Goal: Task Accomplishment & Management: Manage account settings

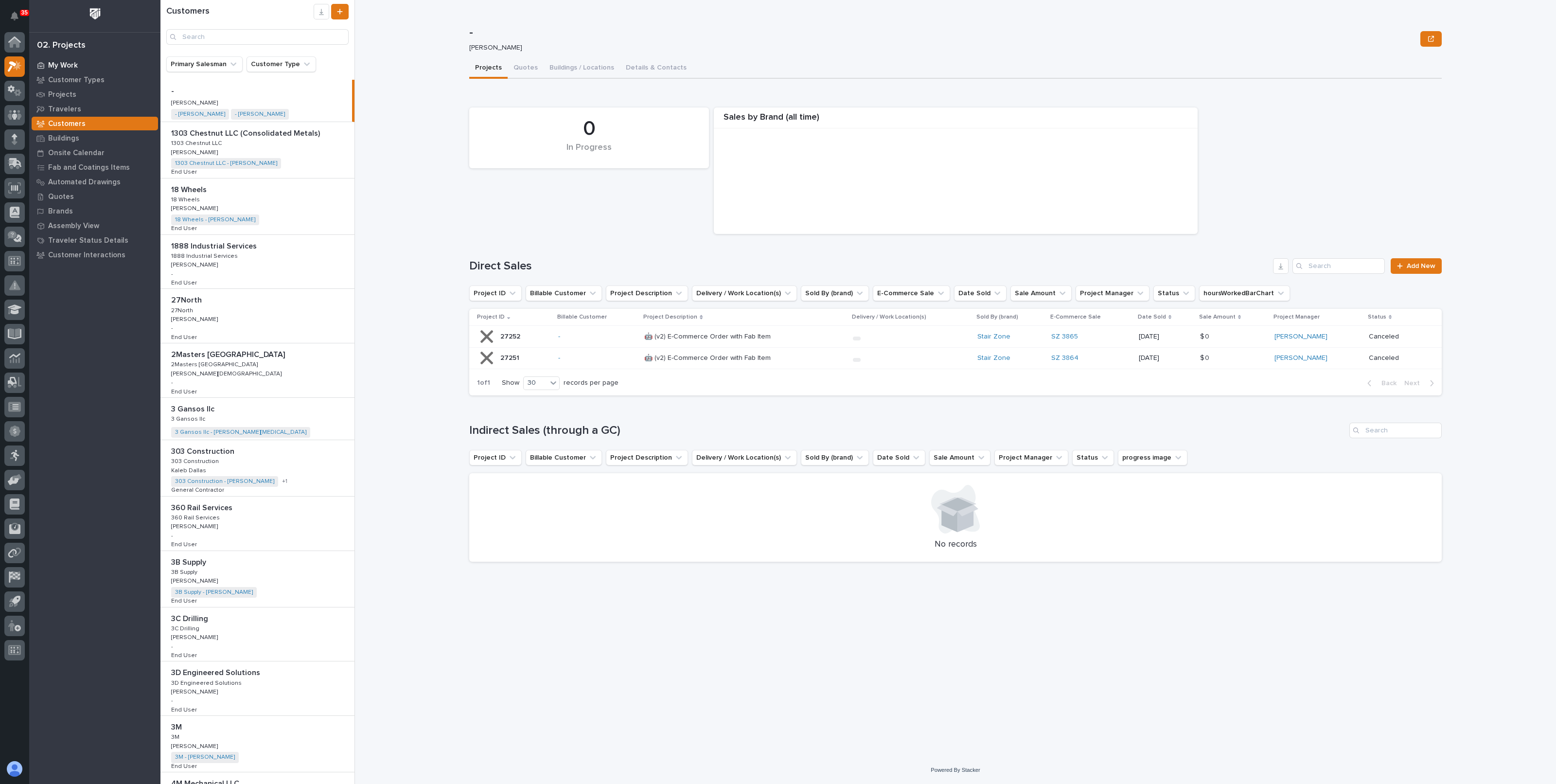
click at [55, 64] on p "My Work" at bounding box center [62, 66] width 29 height 9
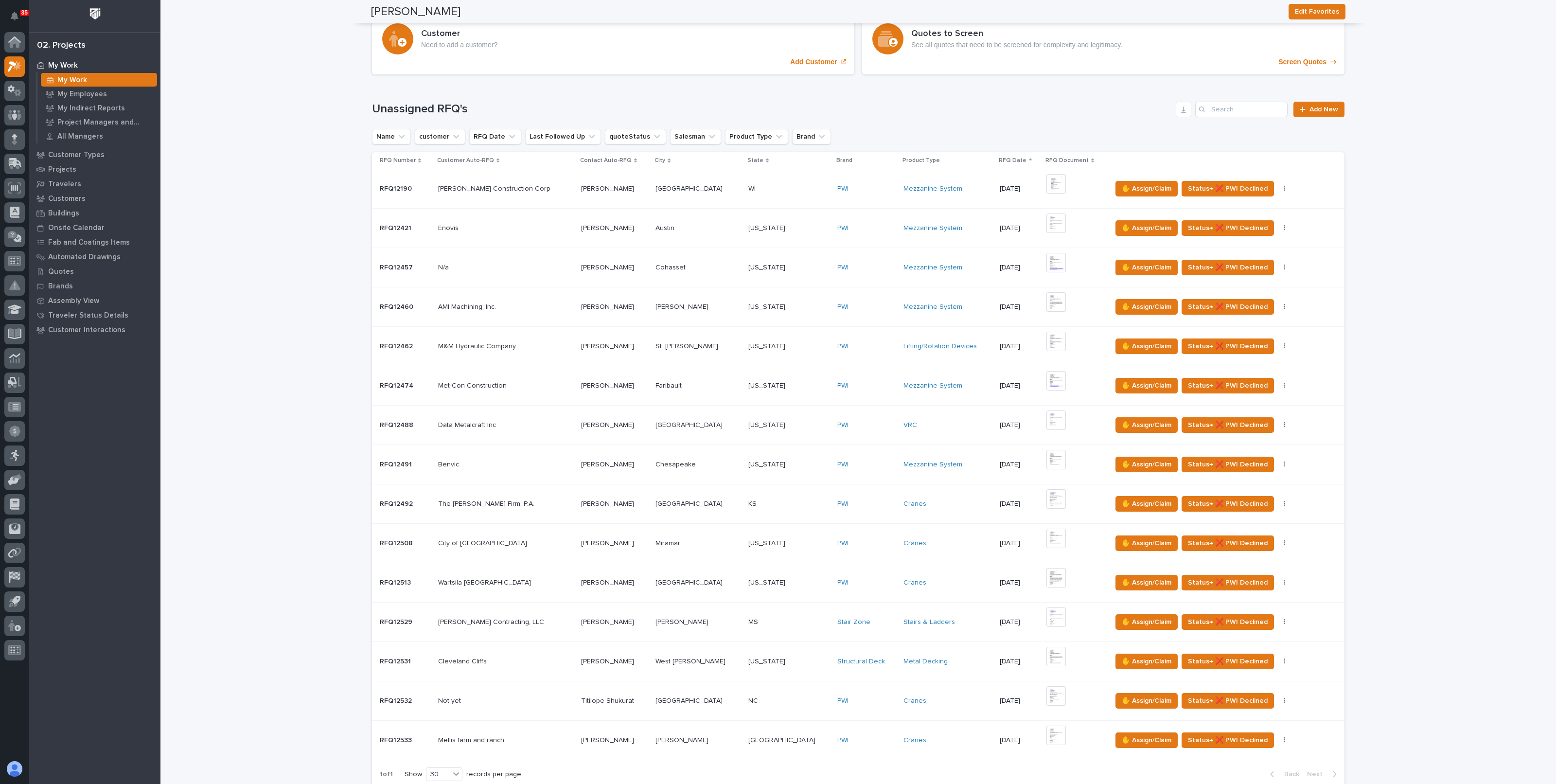
scroll to position [157, 0]
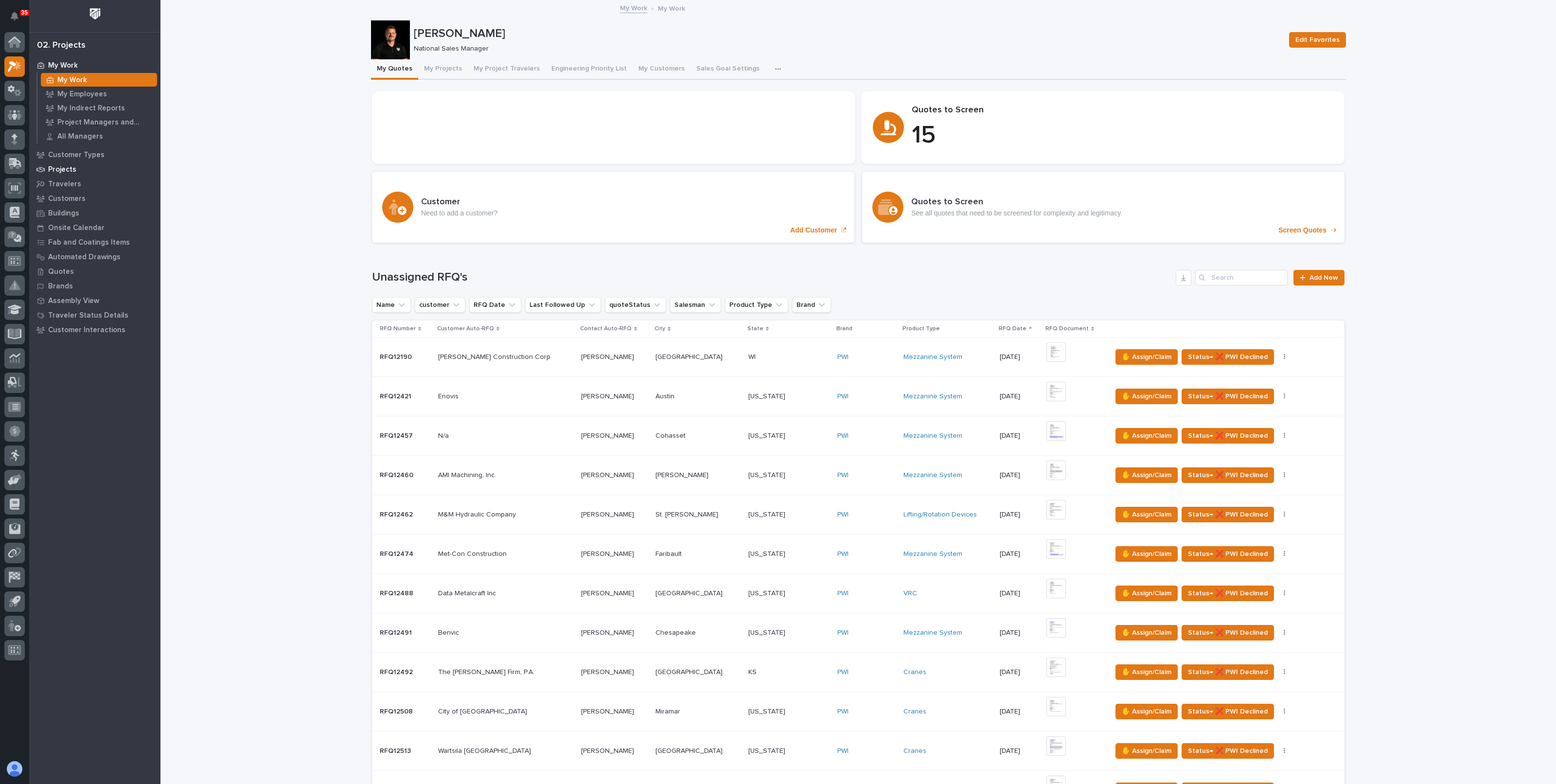
click at [68, 174] on p "Projects" at bounding box center [62, 170] width 29 height 9
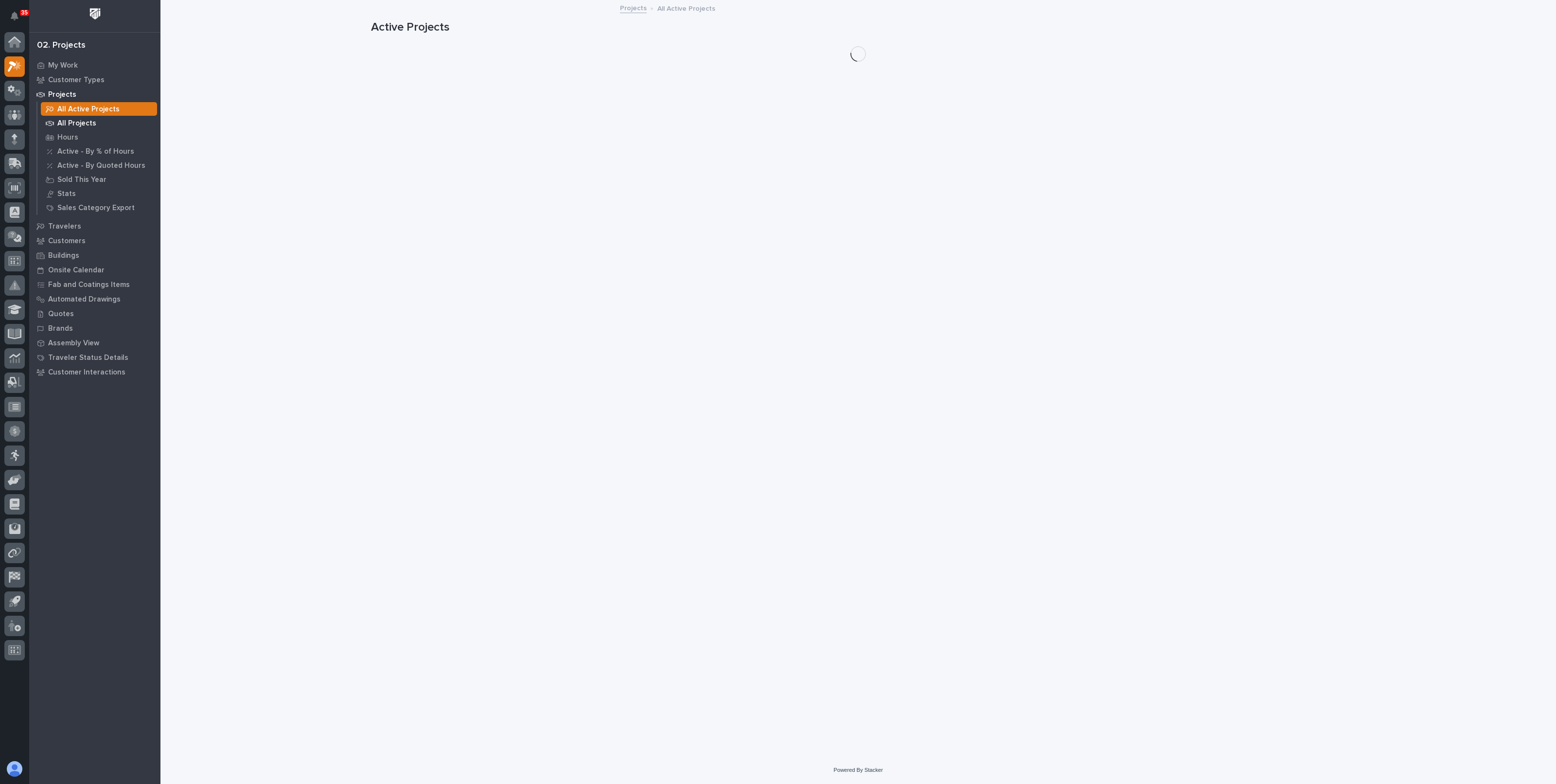
click at [67, 125] on p "All Projects" at bounding box center [77, 124] width 39 height 9
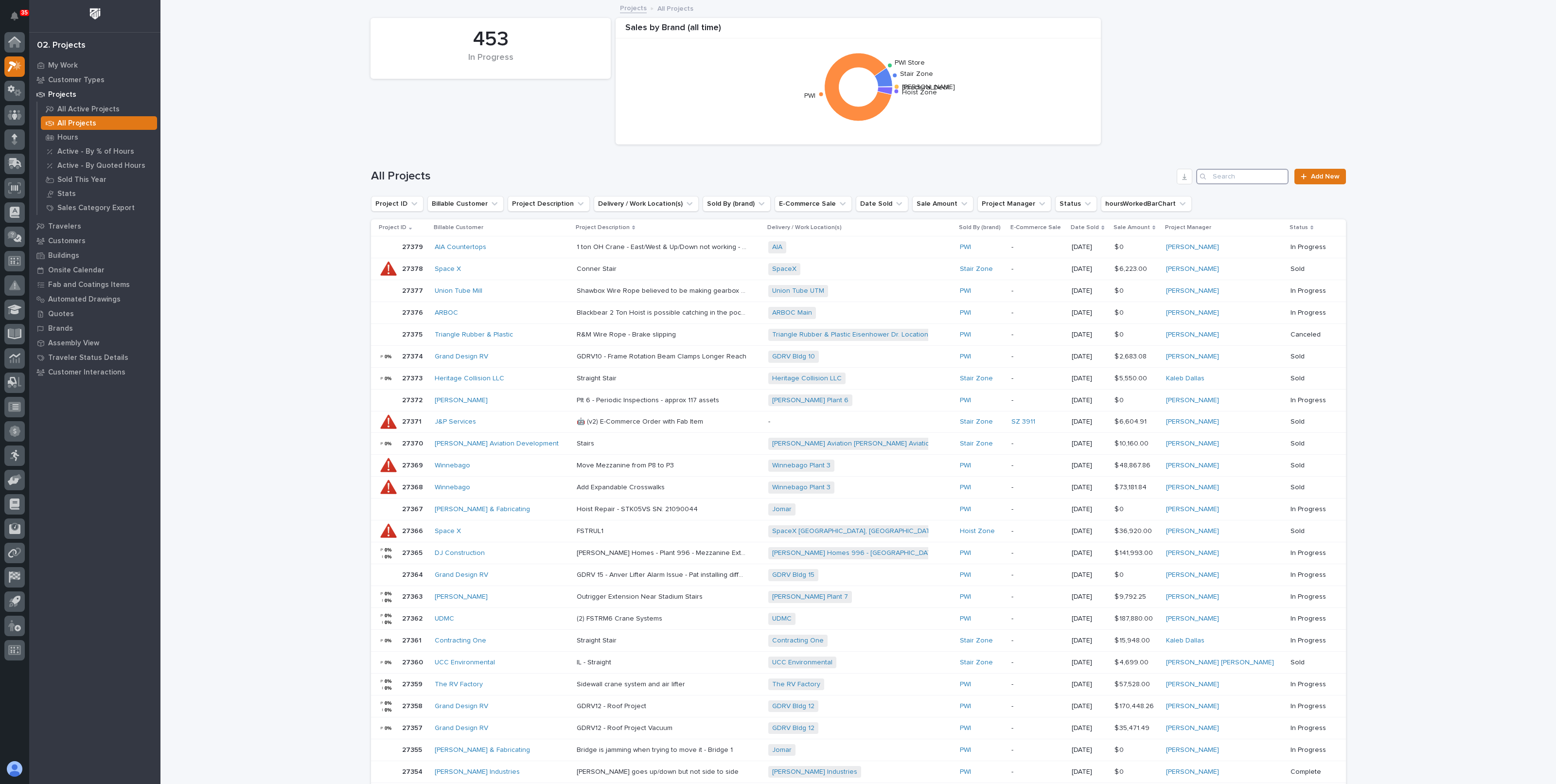
click at [1218, 180] on input "Search" at bounding box center [1243, 177] width 92 height 16
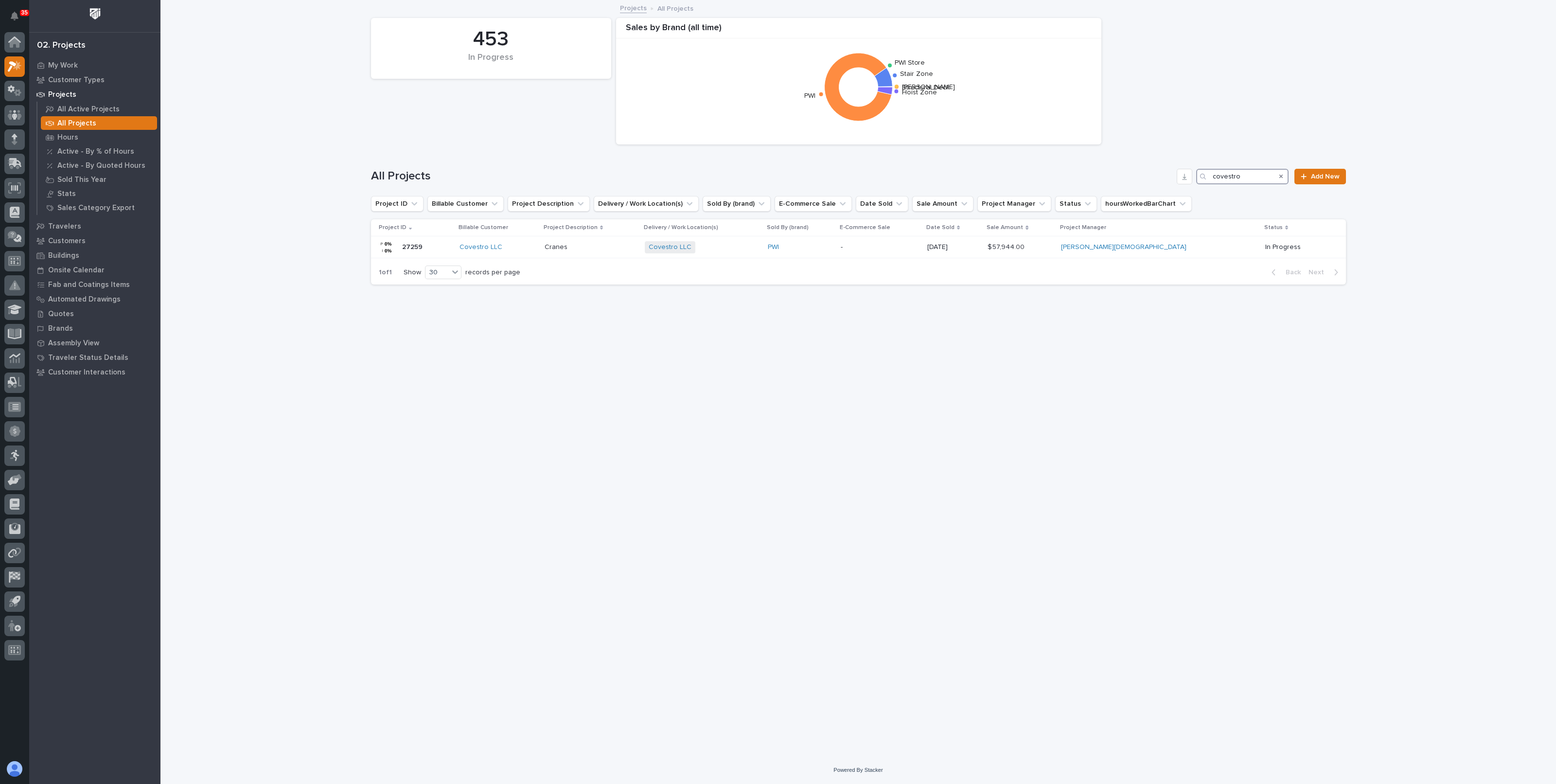
type input "covestro"
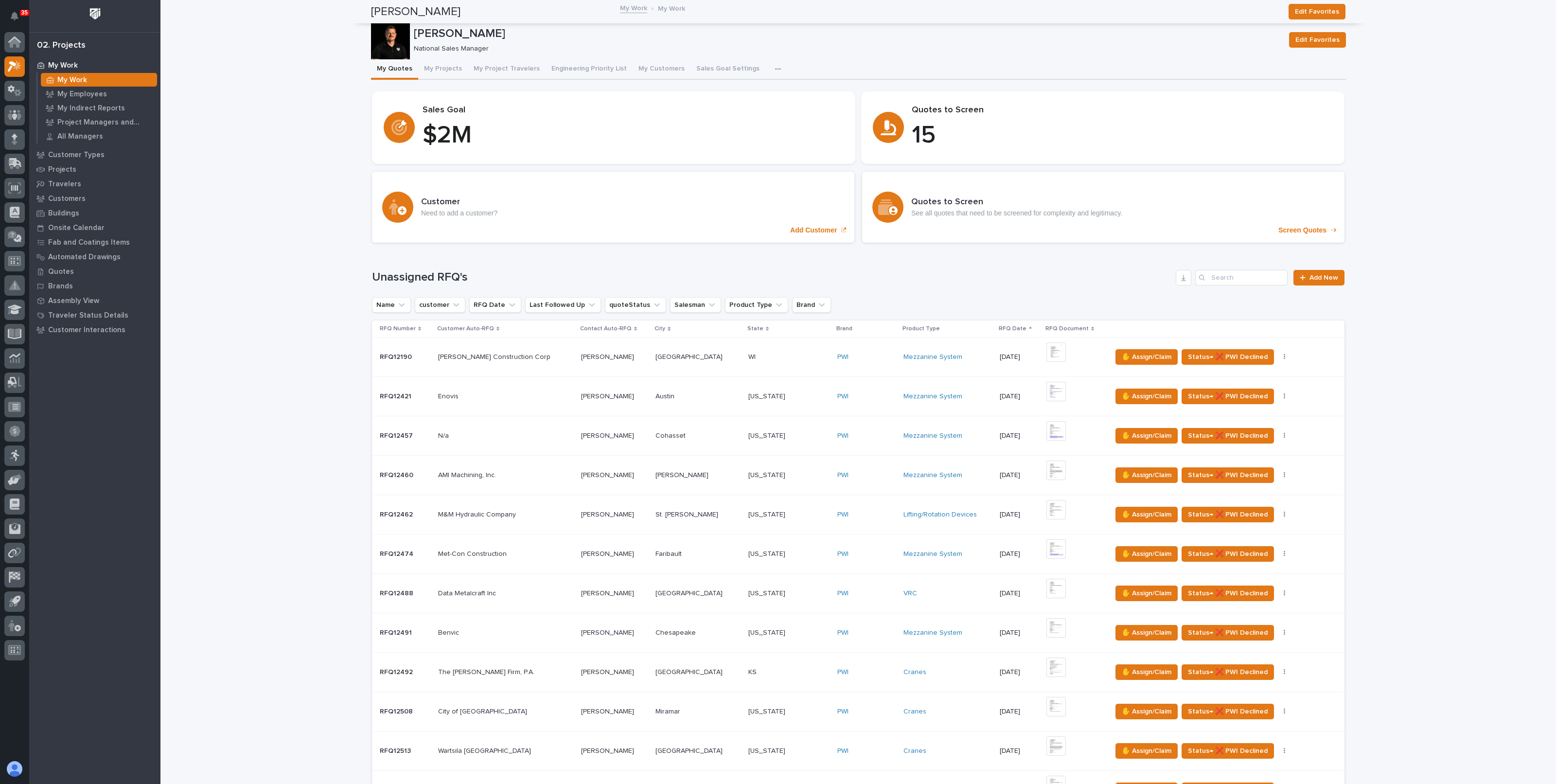
scroll to position [340, 0]
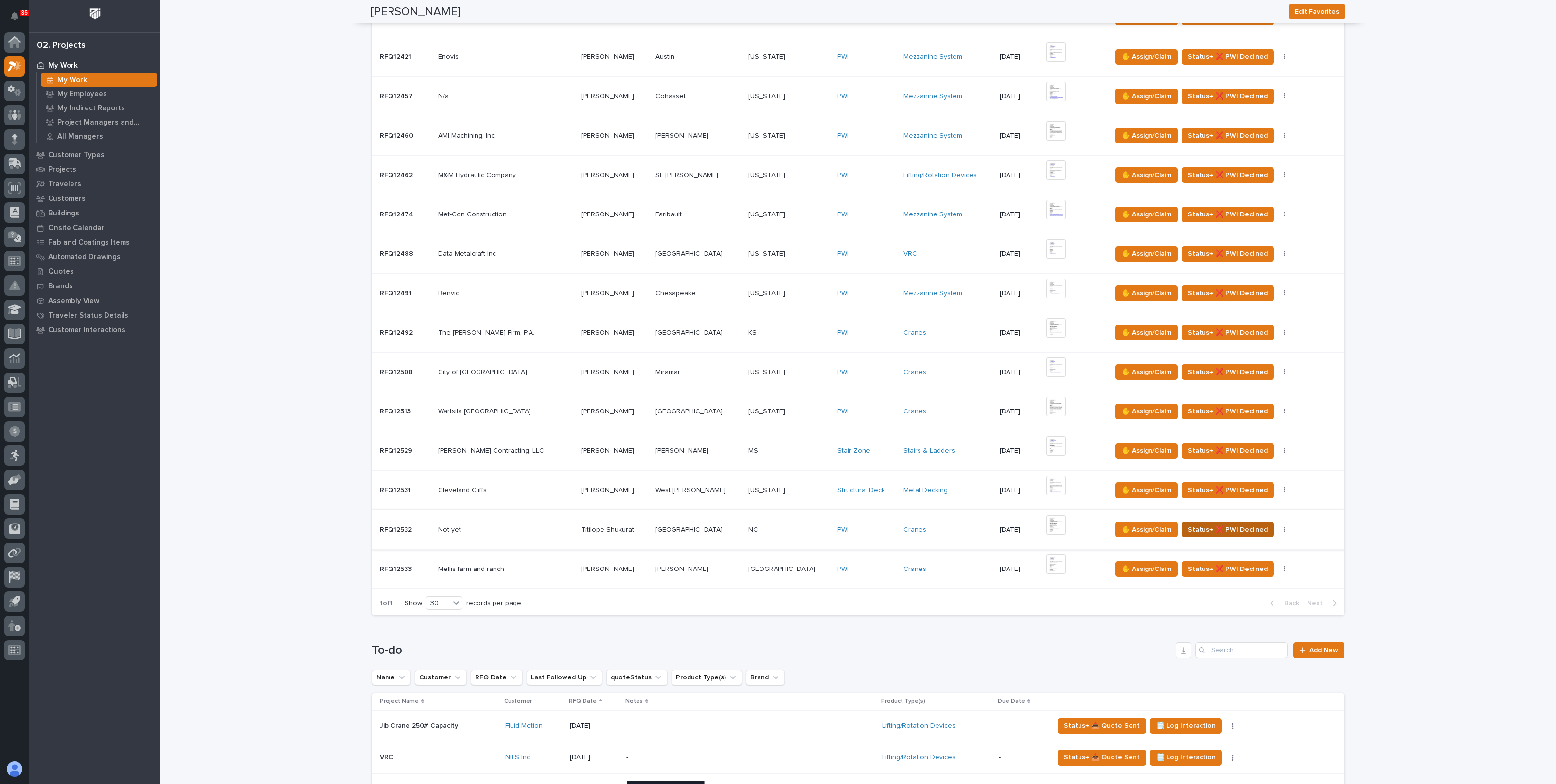
click at [1207, 524] on span "Status→ ❌ PWI Declined" at bounding box center [1228, 530] width 80 height 12
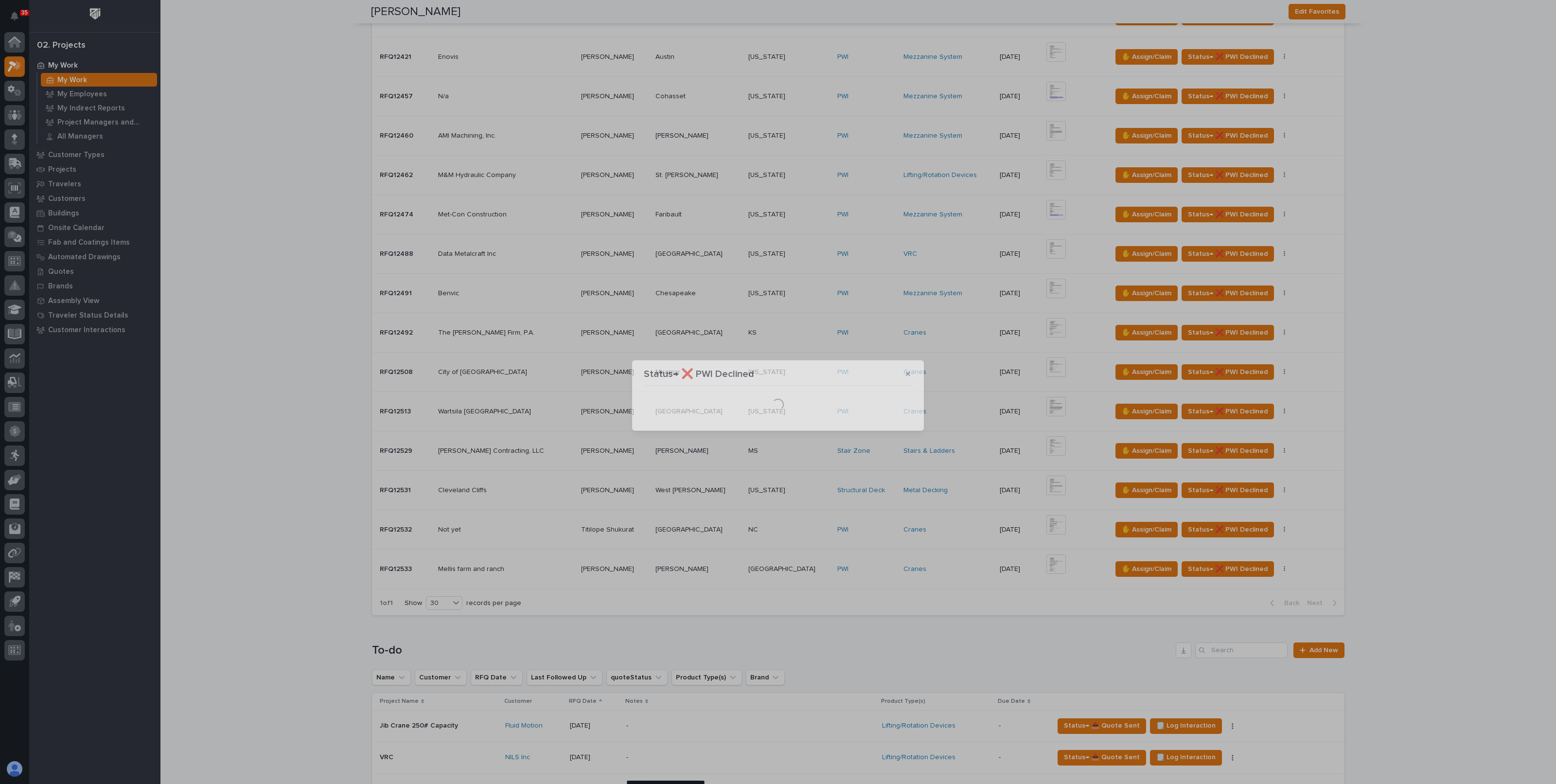
scroll to position [0, 0]
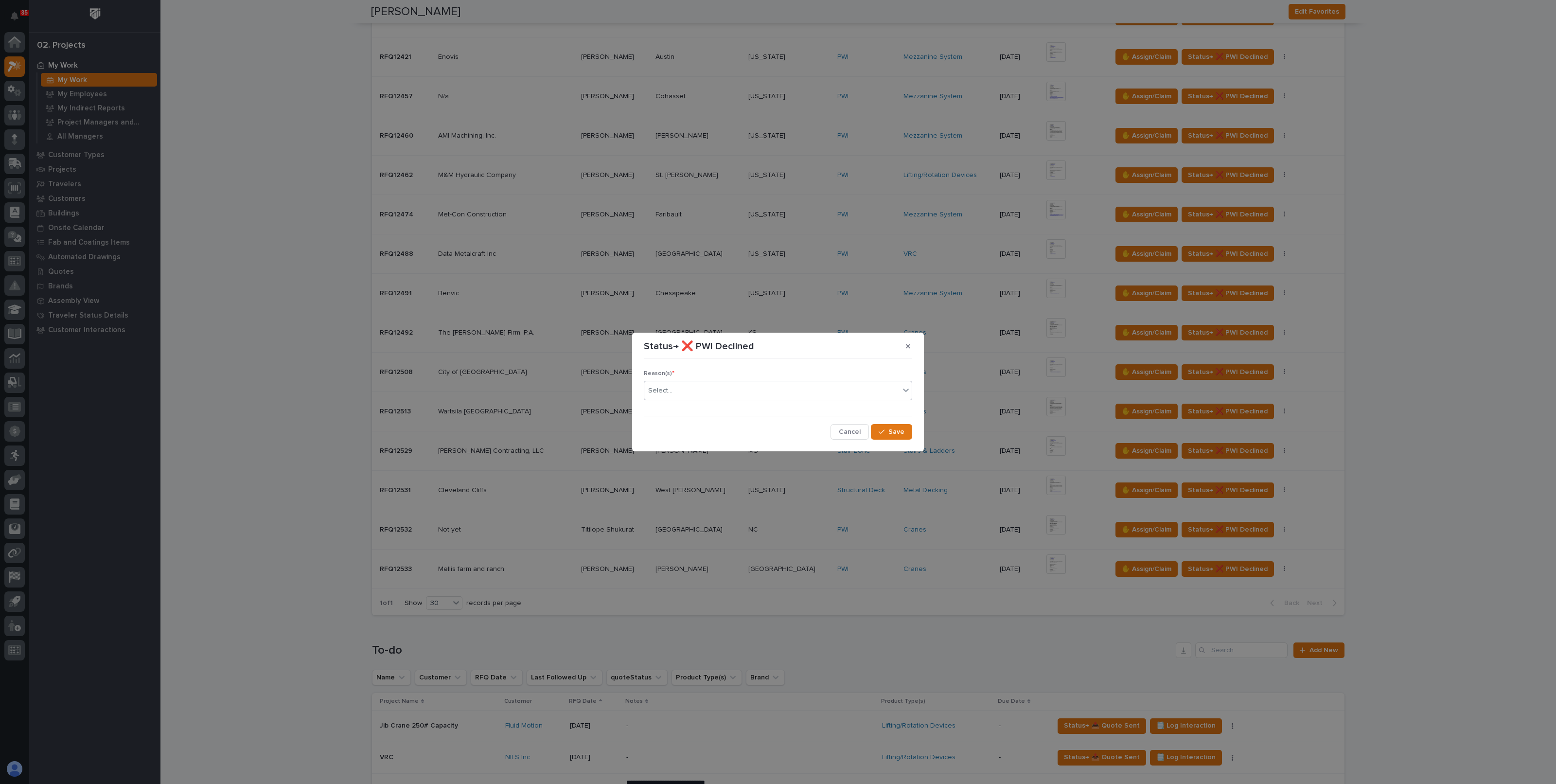
click at [725, 381] on div "Reason(s) * Select..." at bounding box center [778, 389] width 268 height 38
click at [725, 388] on div "Select..." at bounding box center [772, 390] width 256 height 16
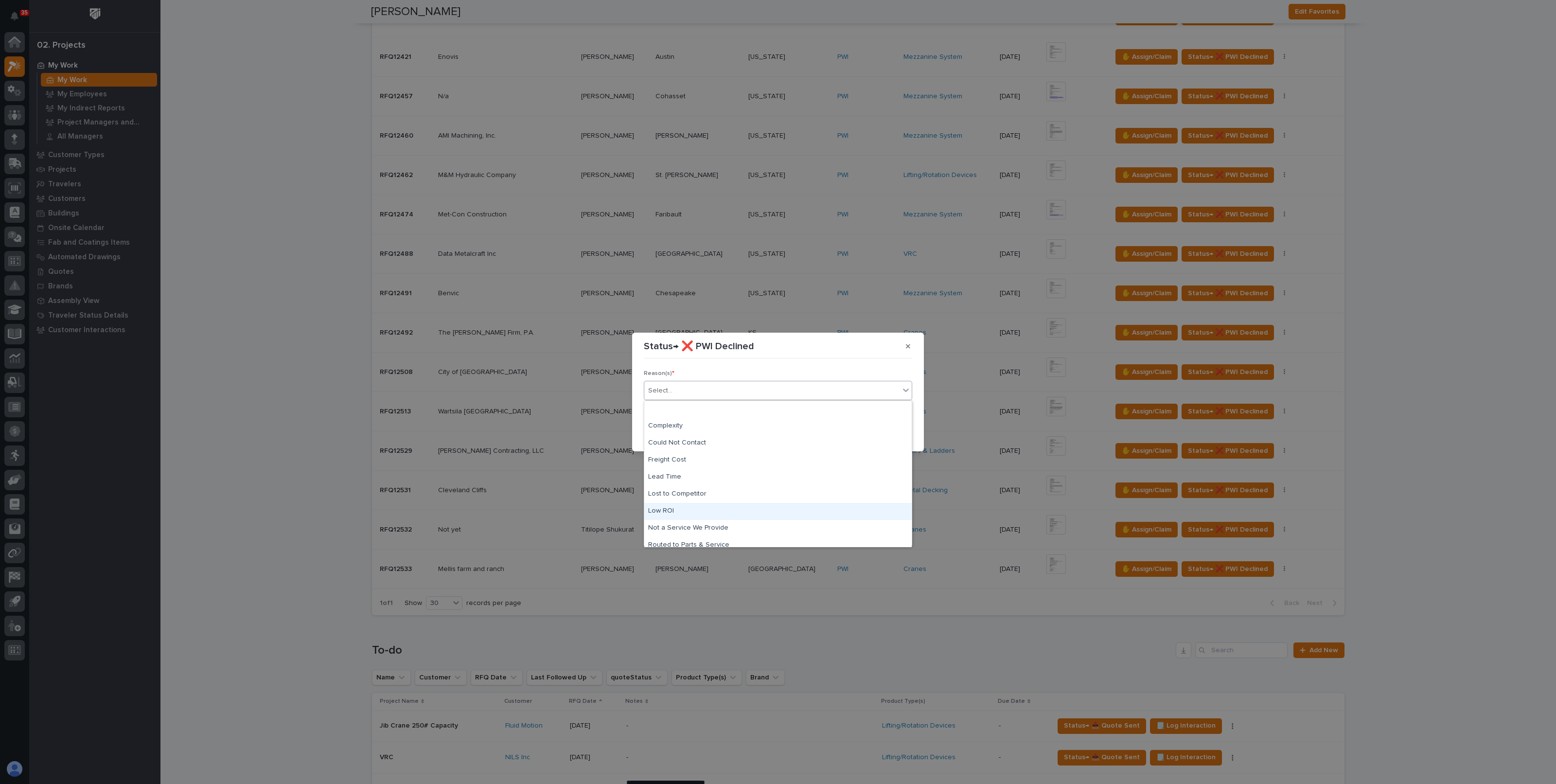
scroll to position [41, 0]
click at [666, 526] on div "Spam" at bounding box center [778, 521] width 268 height 17
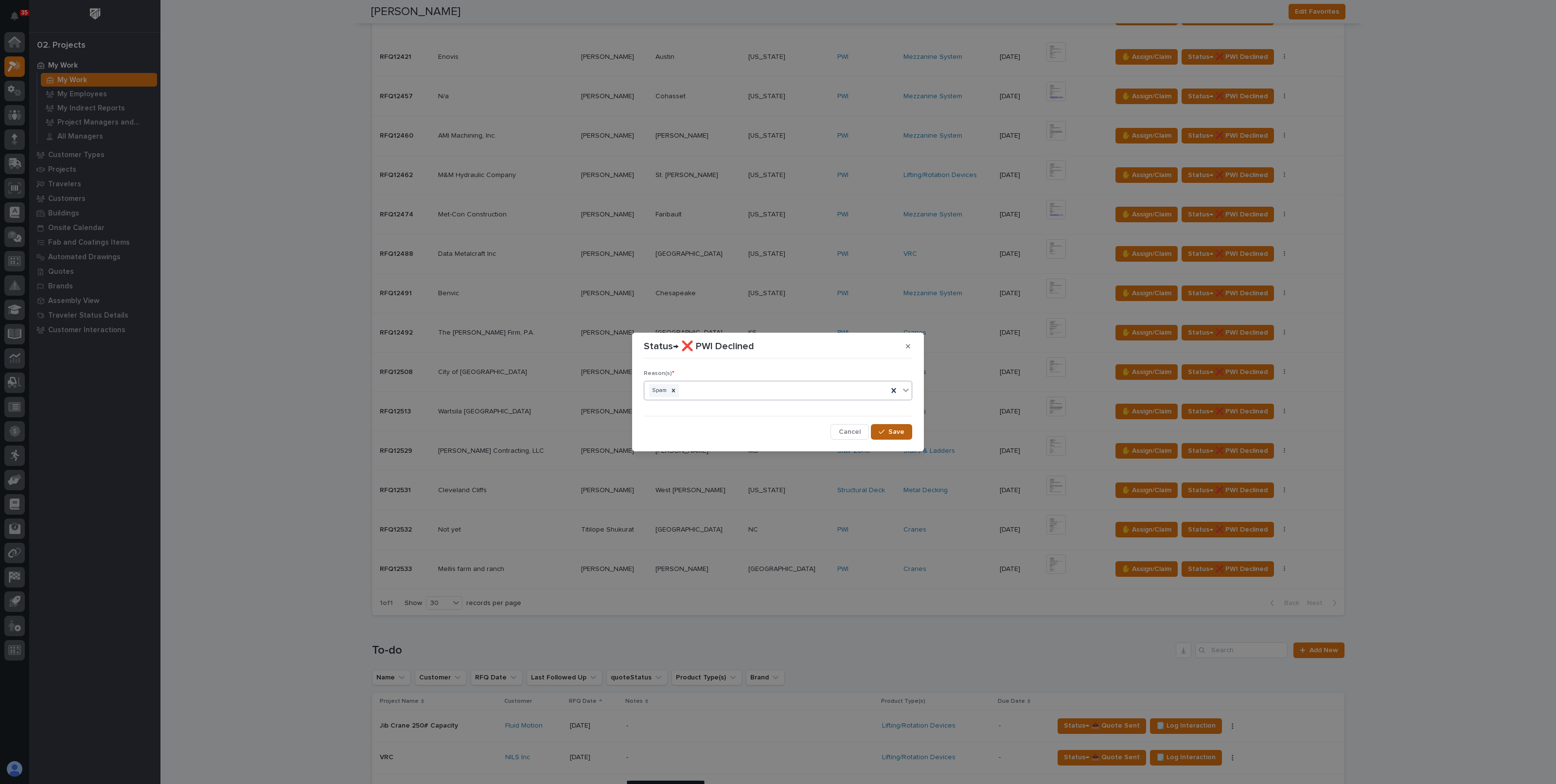
click at [898, 433] on span "Save" at bounding box center [896, 432] width 16 height 9
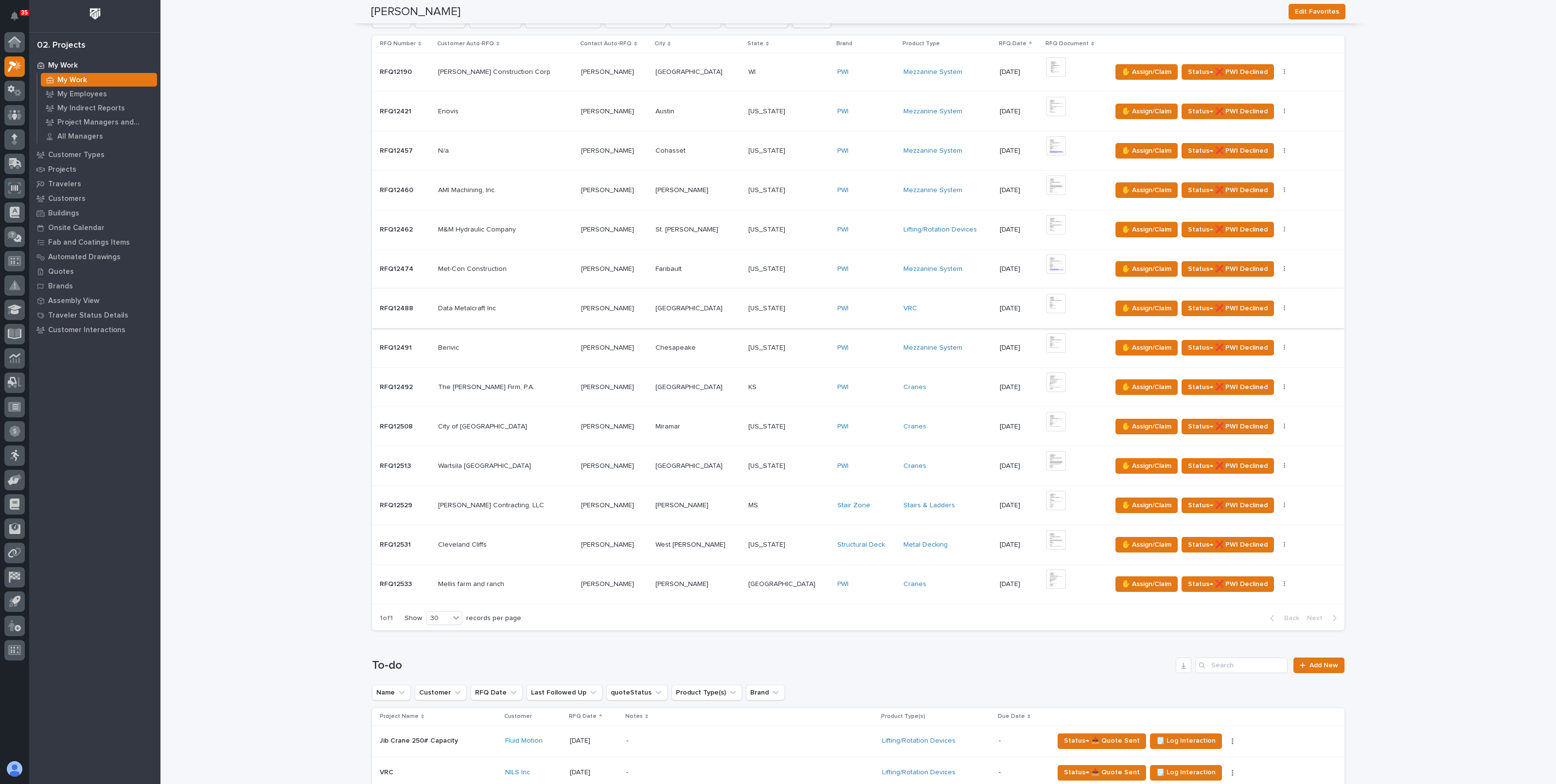
scroll to position [218, 0]
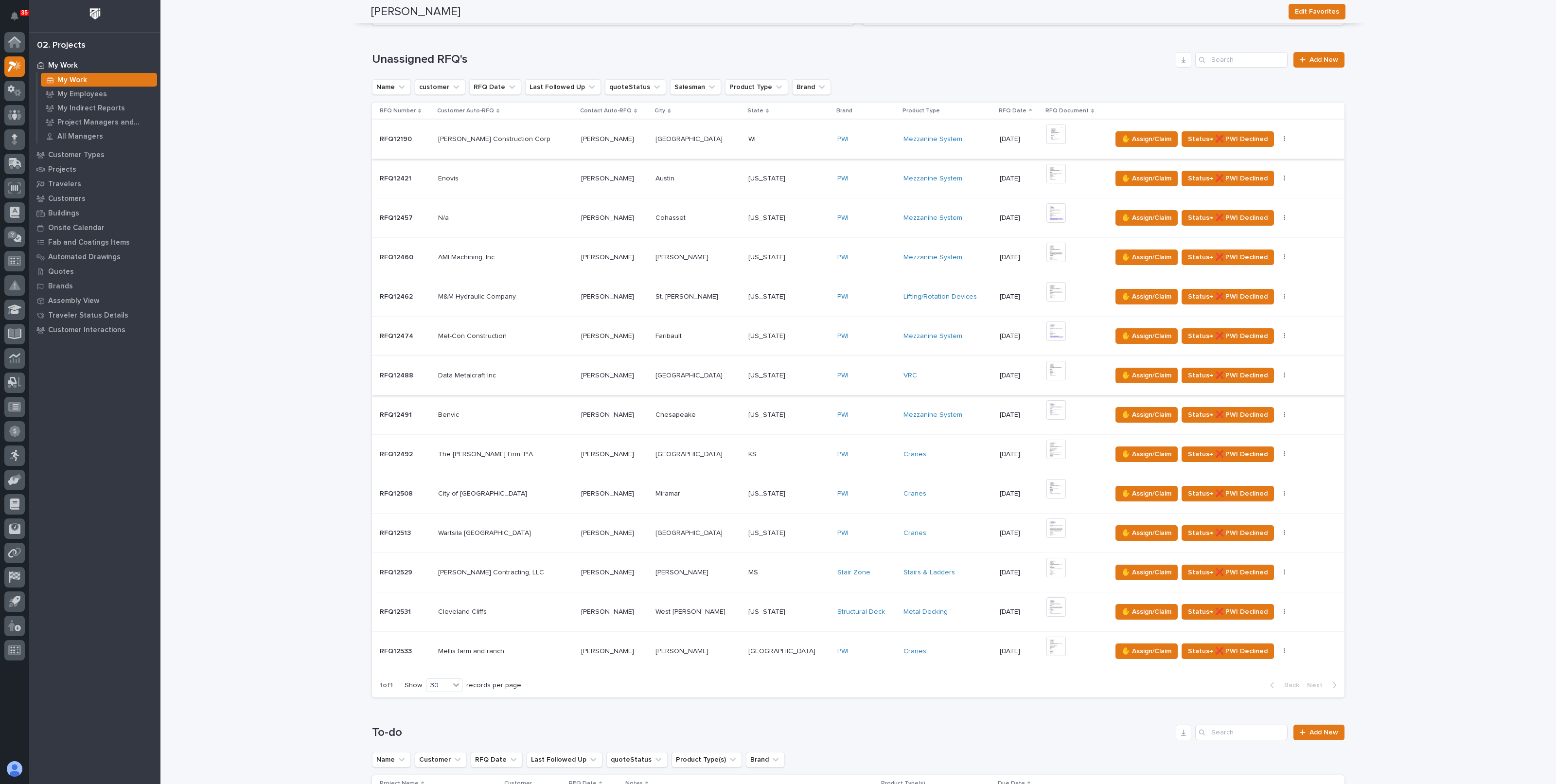
click at [1046, 133] on img at bounding box center [1056, 135] width 20 height 20
click at [1046, 173] on img at bounding box center [1056, 174] width 20 height 20
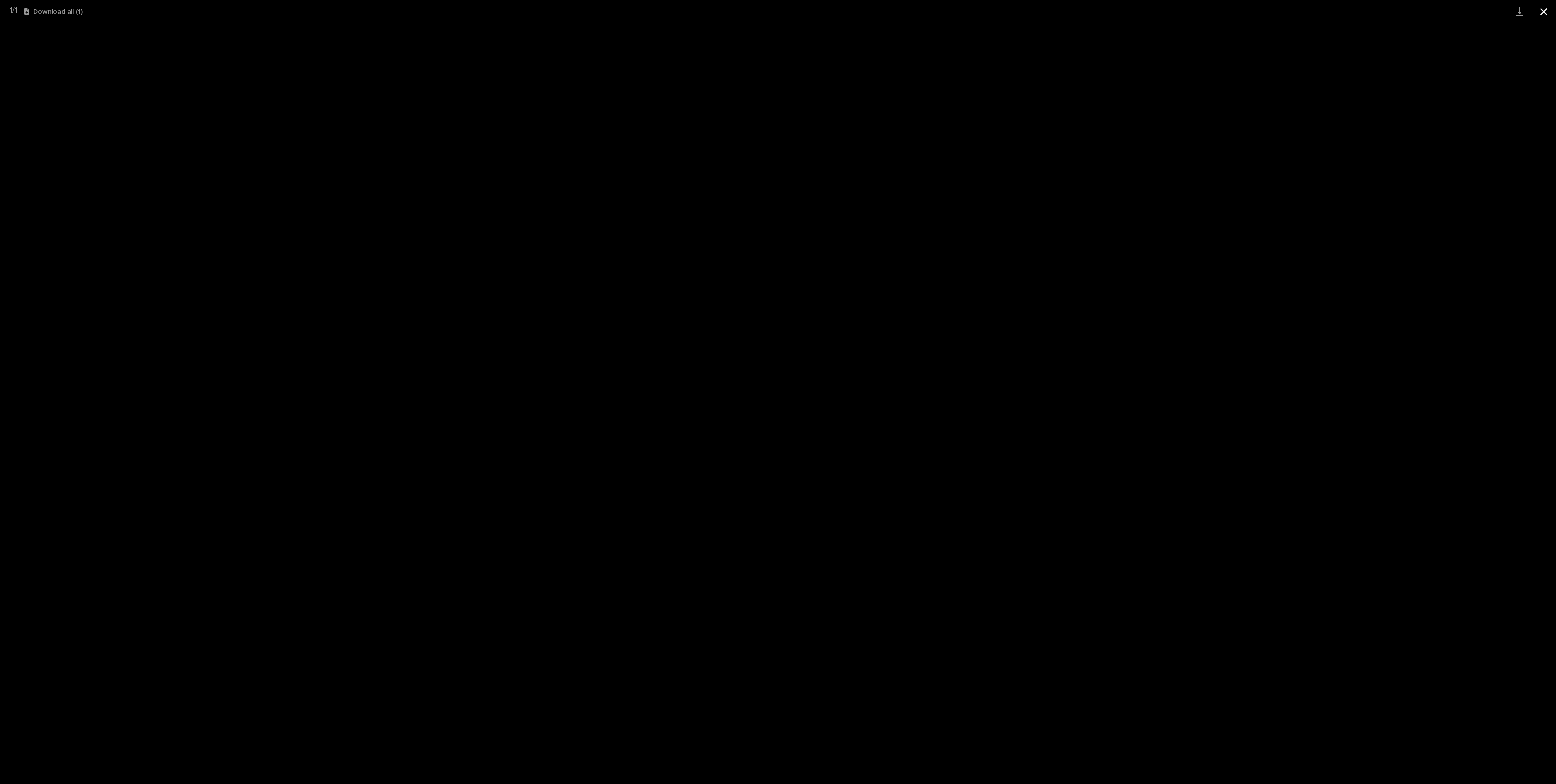
click at [1548, 6] on button "Close gallery" at bounding box center [1544, 11] width 24 height 23
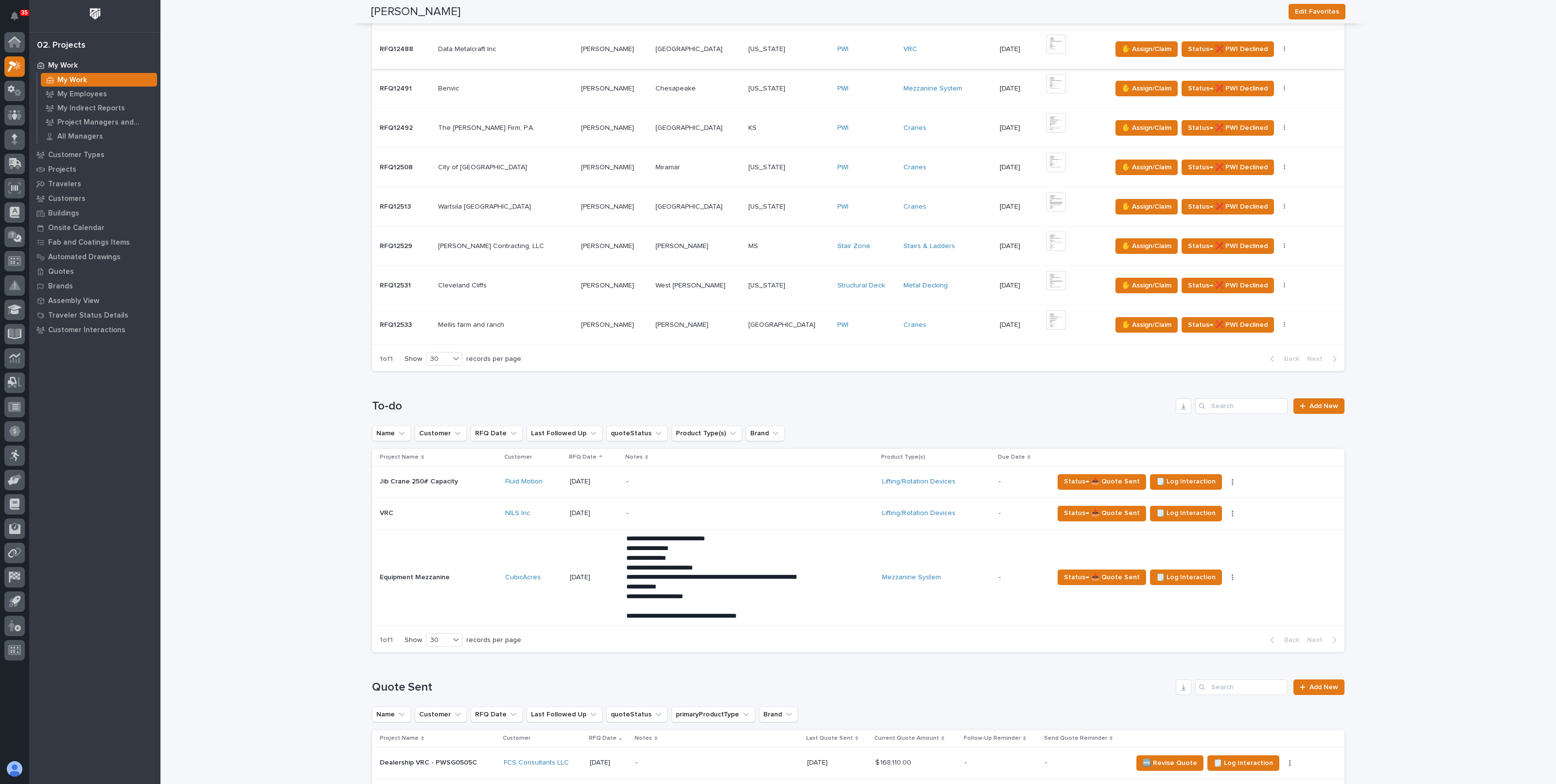
scroll to position [643, 0]
